Goal: Task Accomplishment & Management: Complete application form

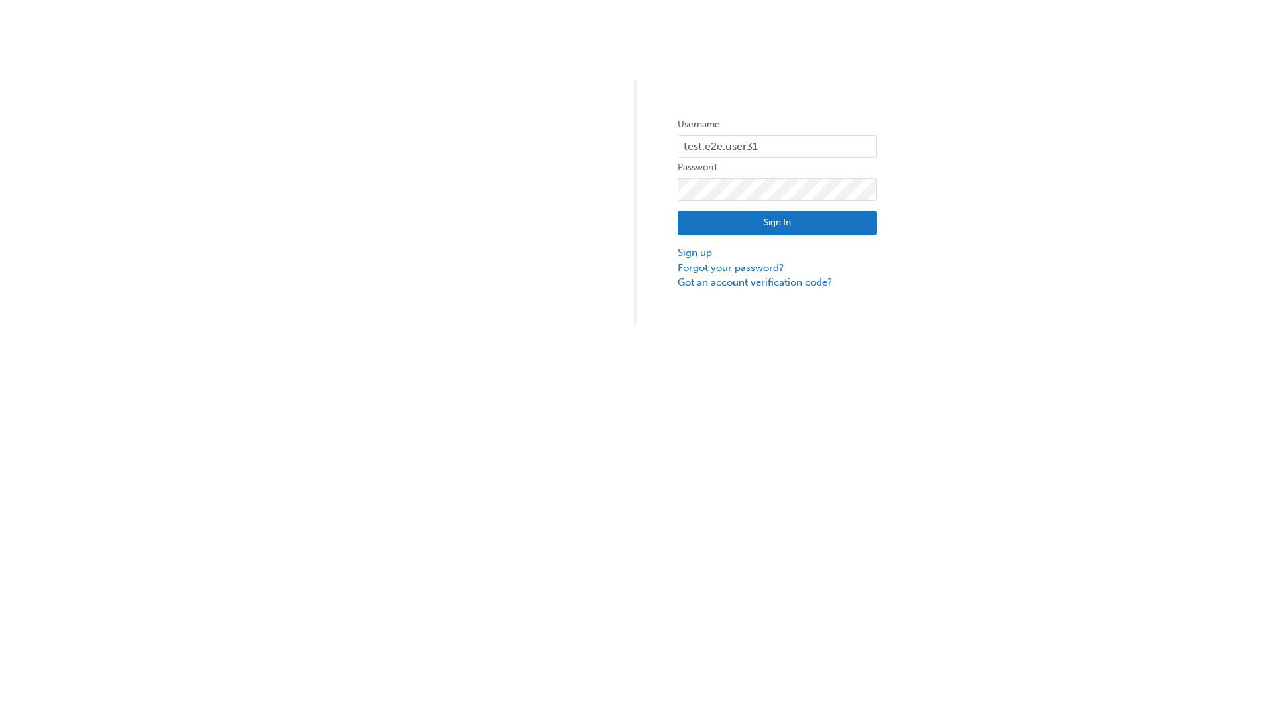
type input "test.e2e.user31"
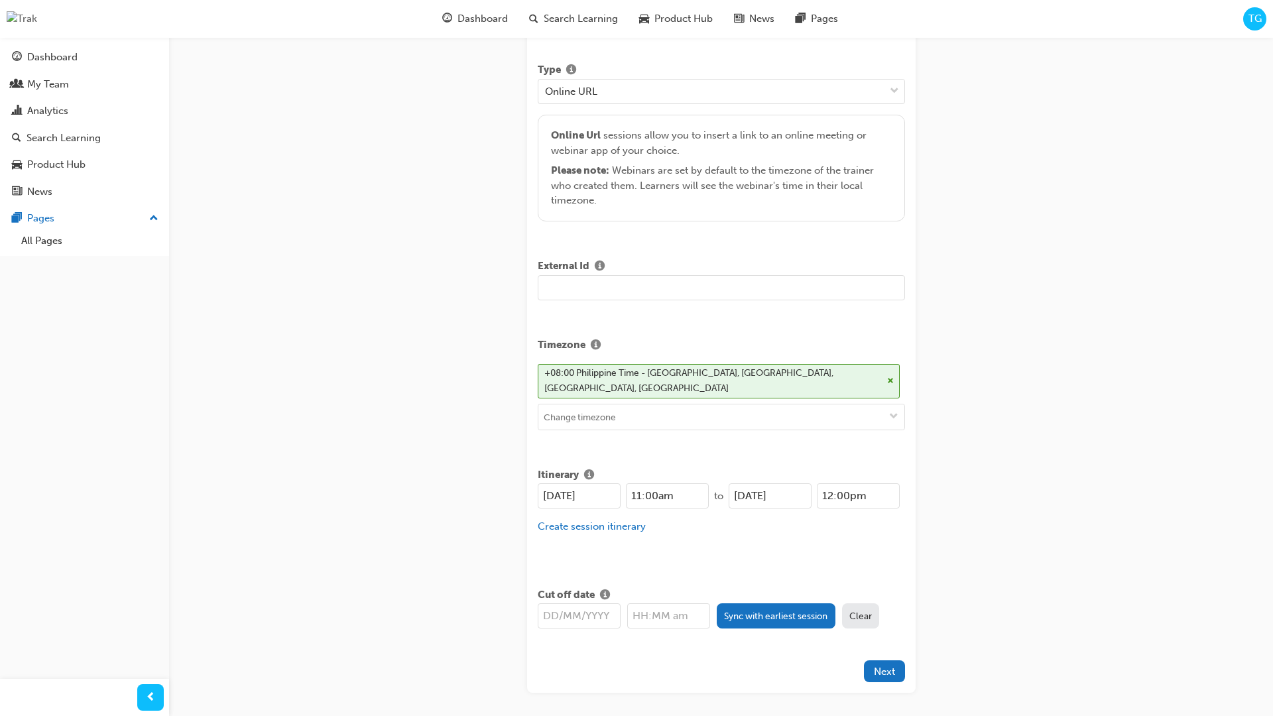
type input "Title for testing purposes"
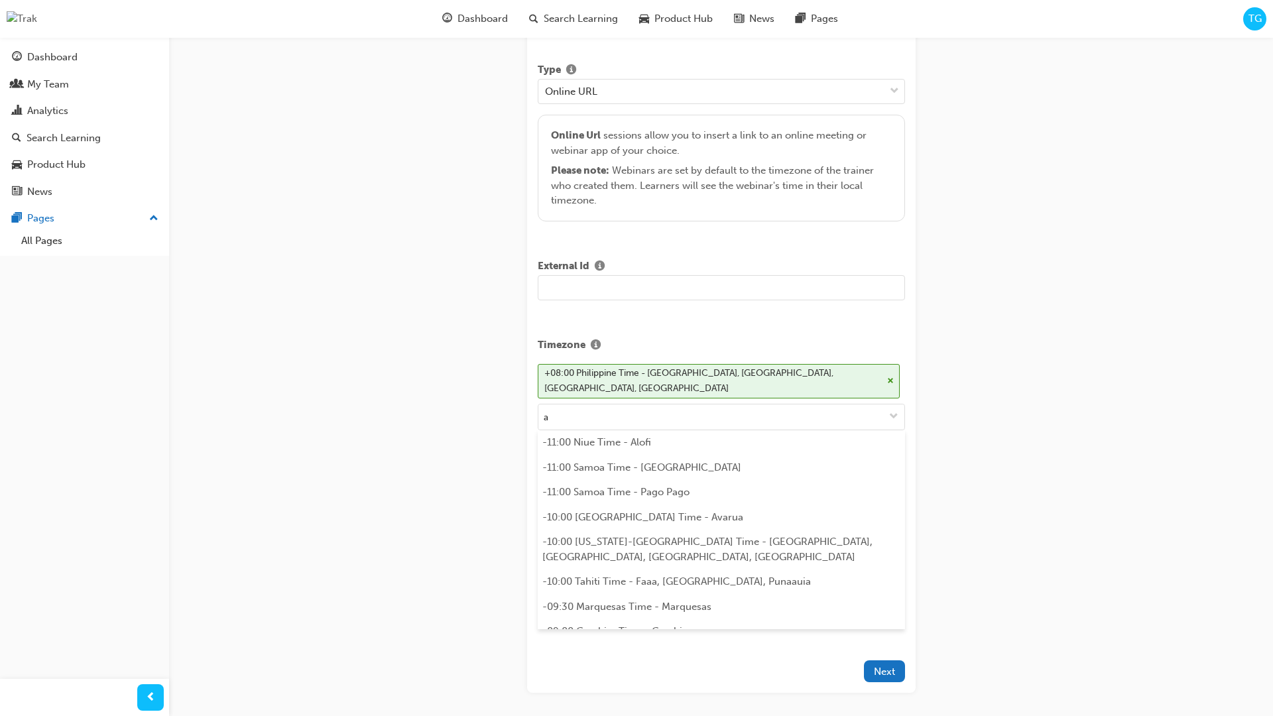
scroll to position [288, 0]
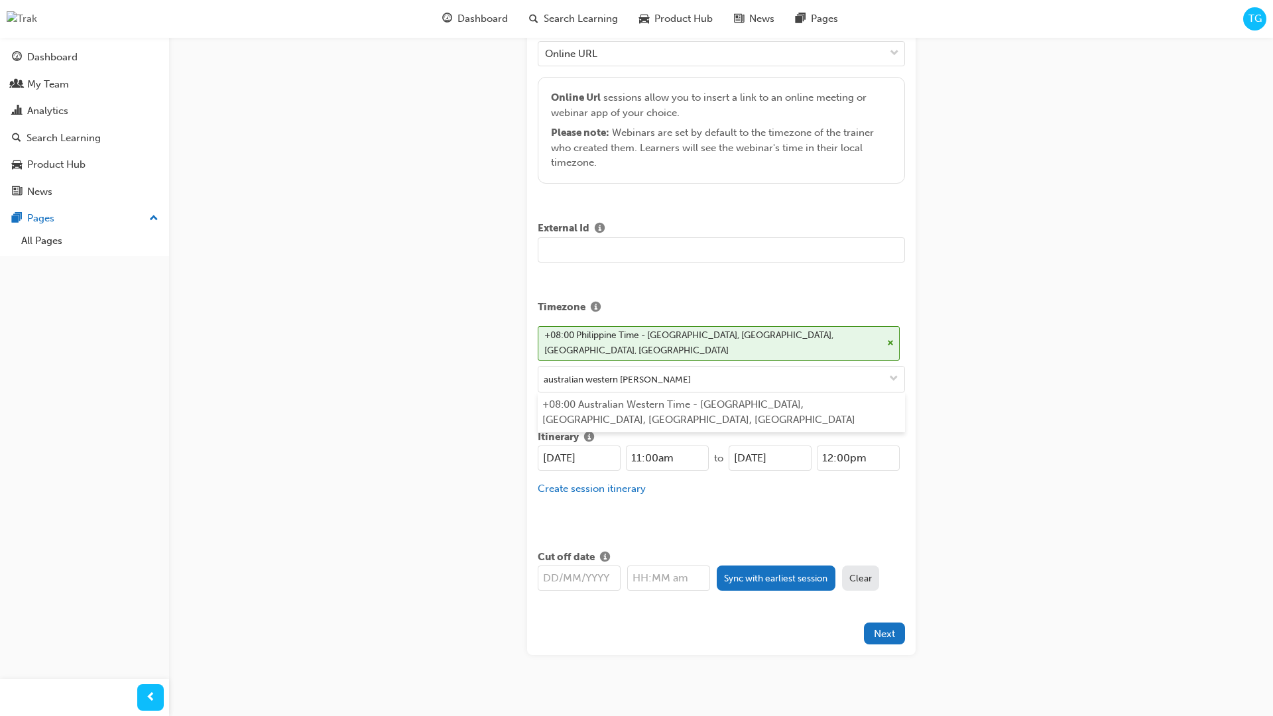
type input "australian western time"
type input "[DATE]"
type input "11:00am"
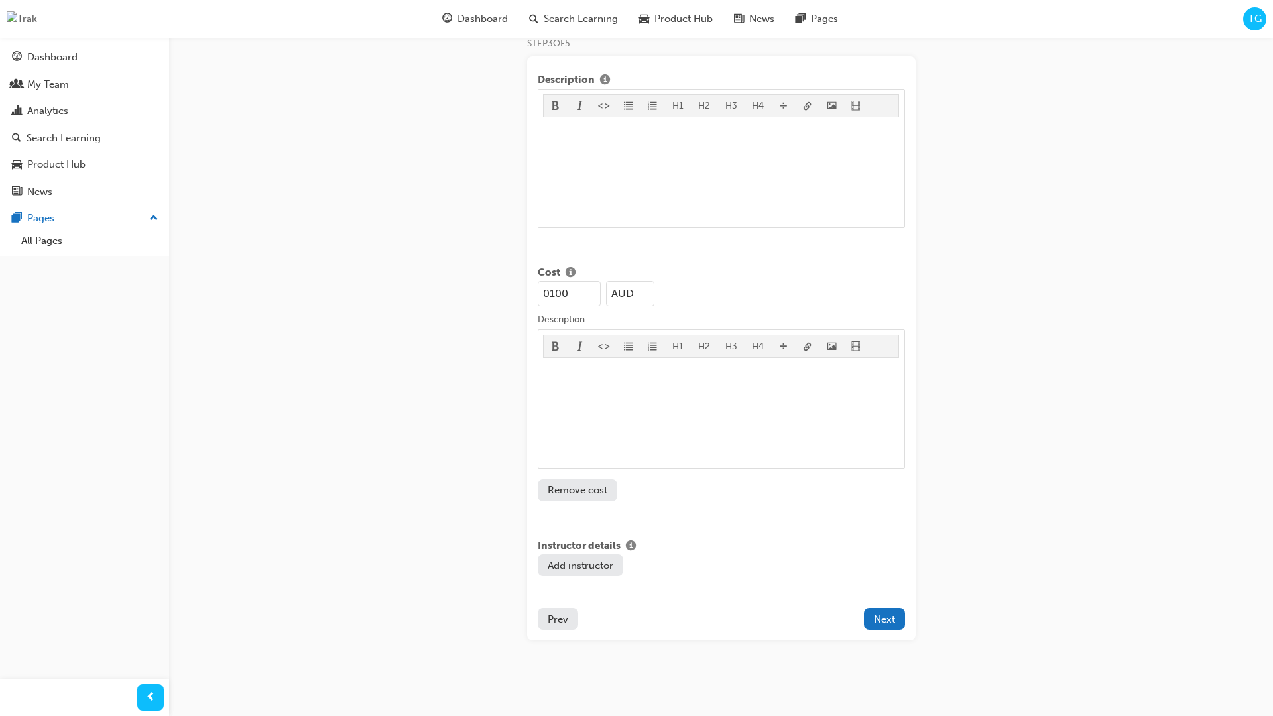
type input "100"
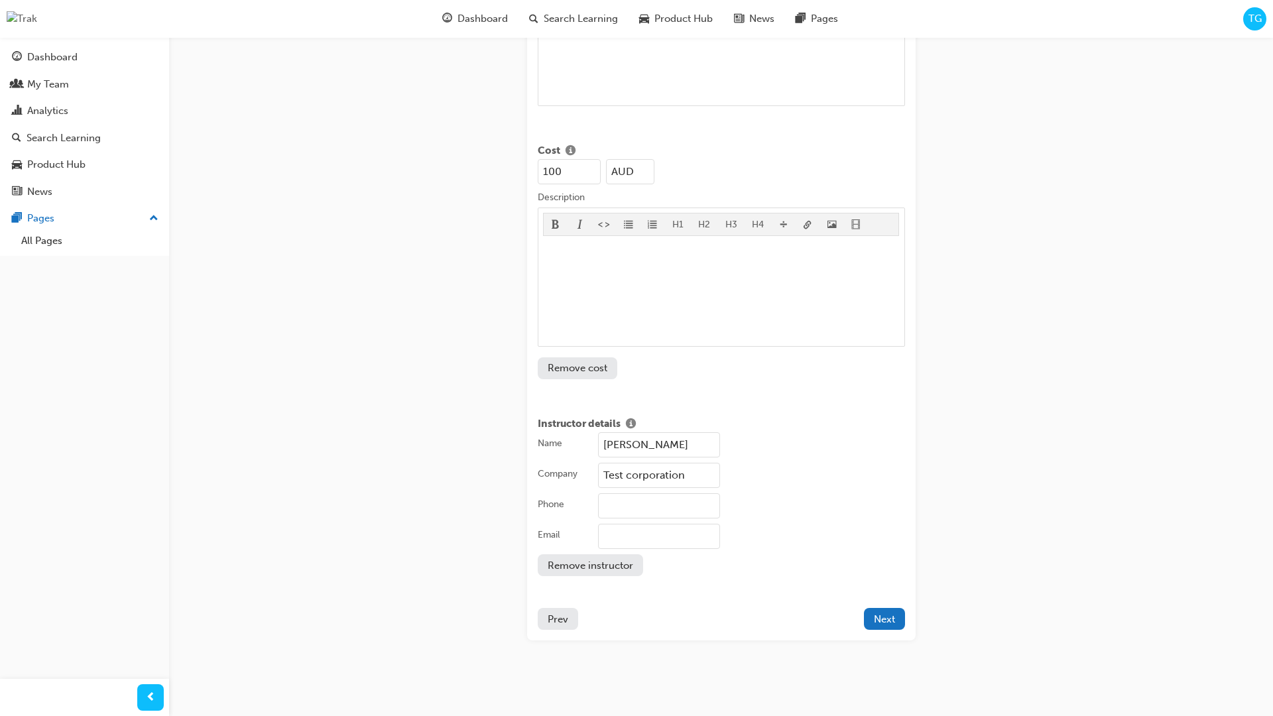
type input "Test corporation"
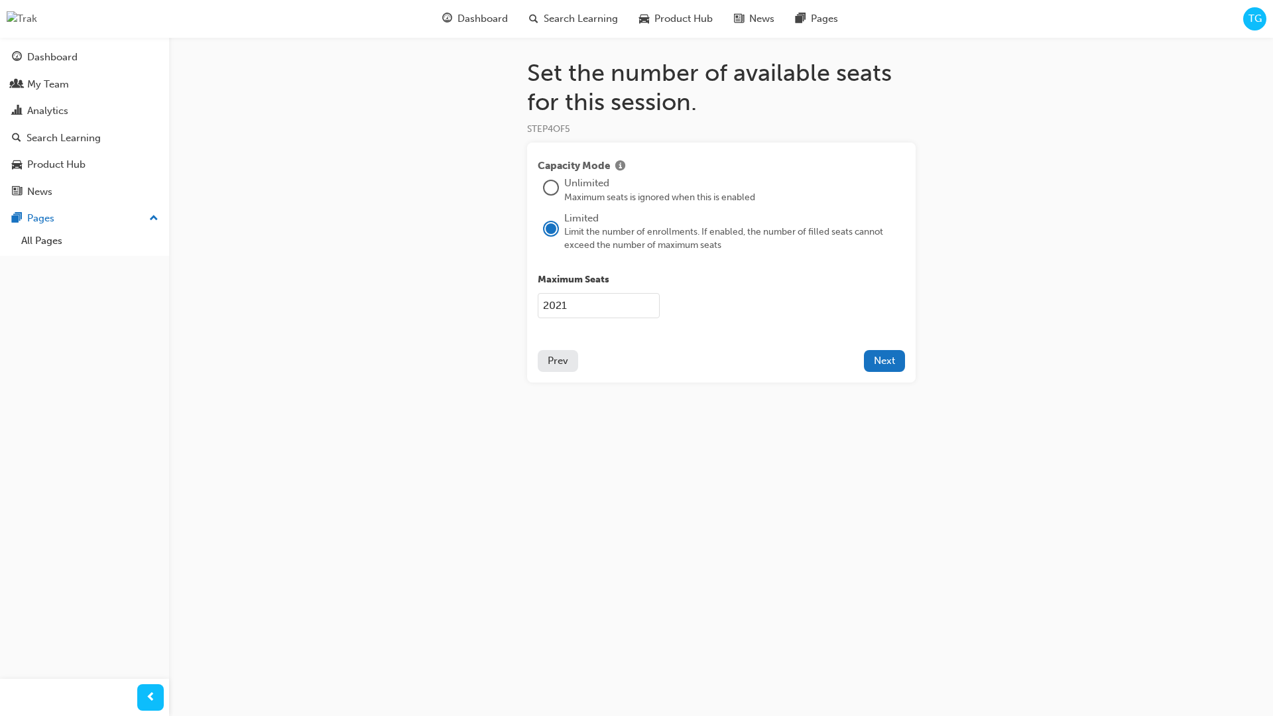
type input "2021"
